Goal: Find specific page/section: Find specific page/section

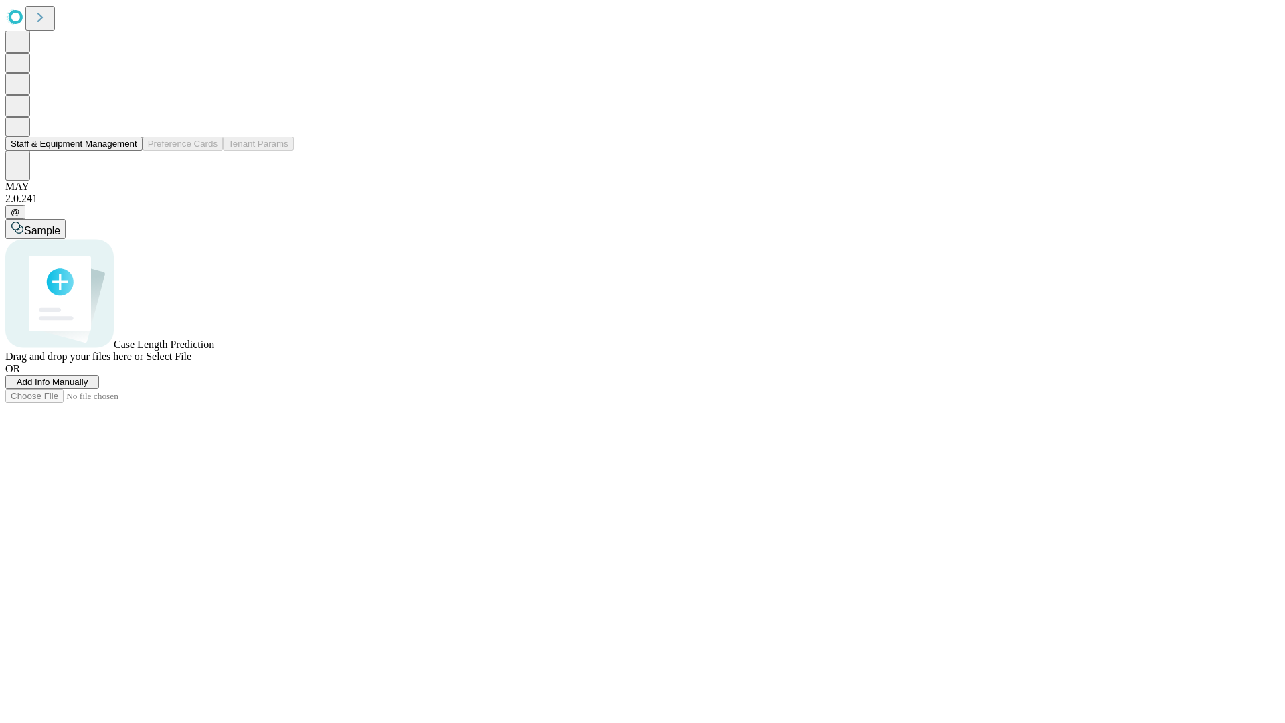
click at [128, 151] on button "Staff & Equipment Management" at bounding box center [73, 144] width 137 height 14
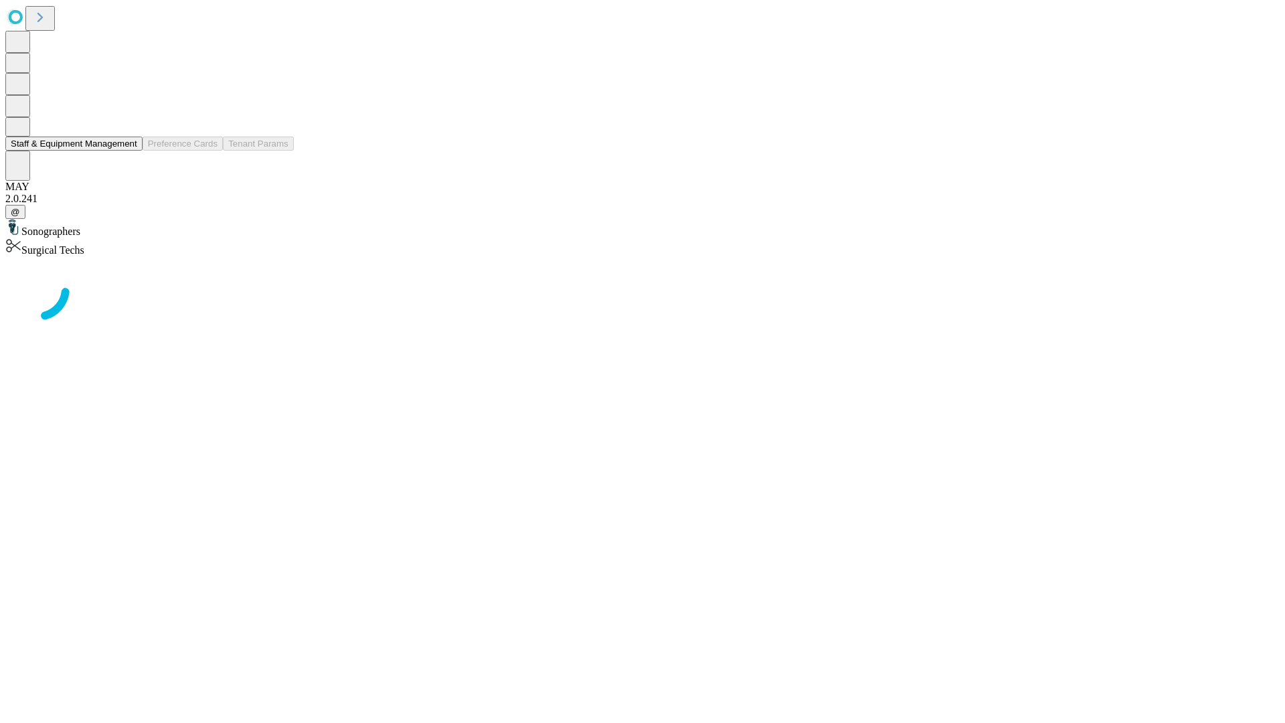
click at [128, 151] on button "Staff & Equipment Management" at bounding box center [73, 144] width 137 height 14
